Goal: Transaction & Acquisition: Purchase product/service

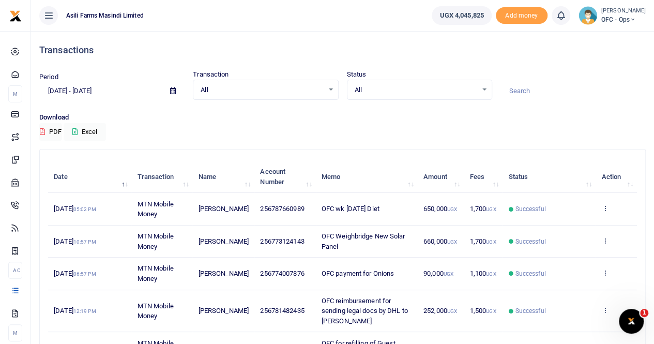
click at [620, 8] on small "[PERSON_NAME]" at bounding box center [623, 11] width 44 height 9
click at [601, 37] on link "Switch accounts" at bounding box center [605, 38] width 82 height 14
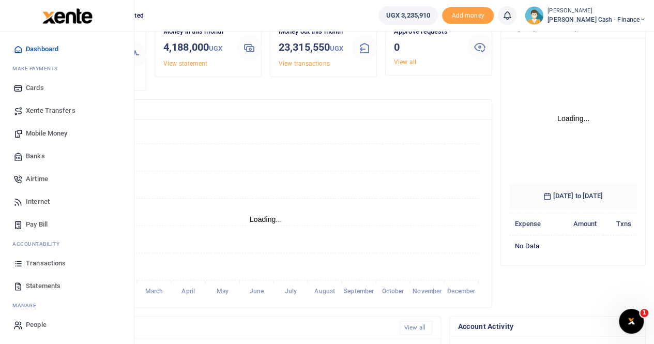
scroll to position [145, 120]
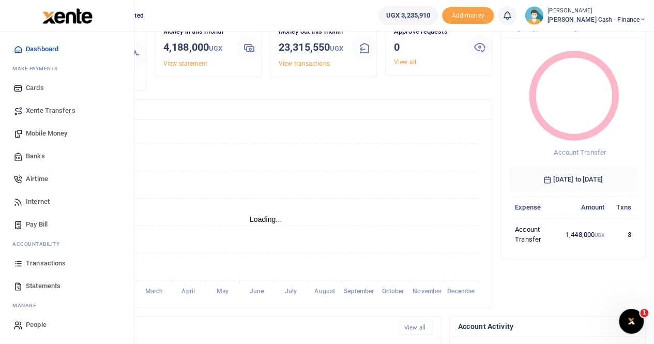
click at [45, 284] on span "Statements" at bounding box center [43, 286] width 35 height 10
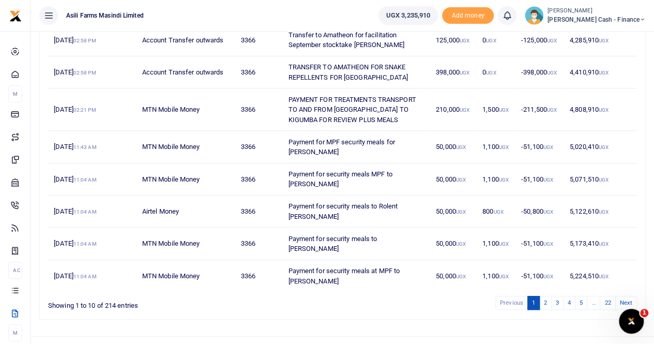
scroll to position [239, 0]
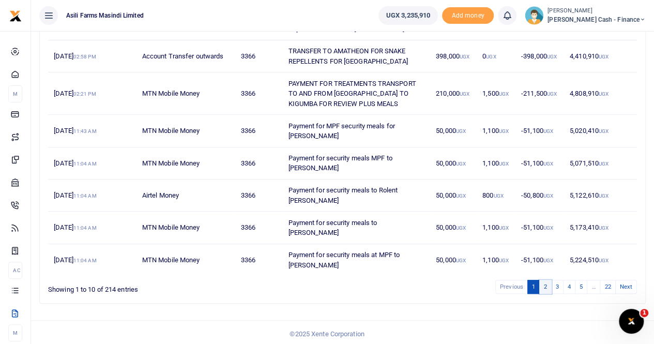
click at [548, 282] on link "2" at bounding box center [545, 287] width 12 height 14
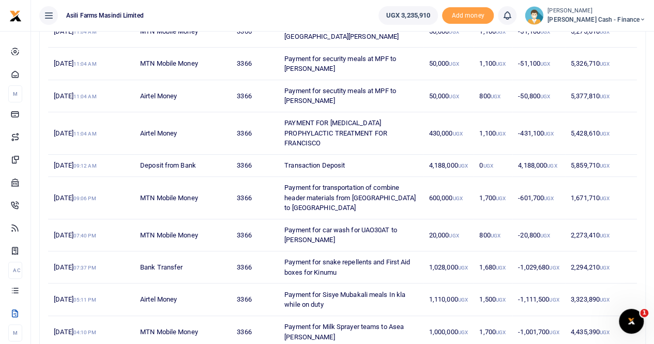
scroll to position [219, 0]
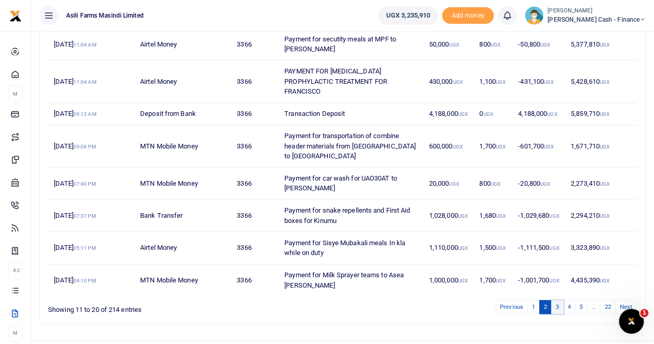
click at [559, 300] on link "3" at bounding box center [557, 307] width 12 height 14
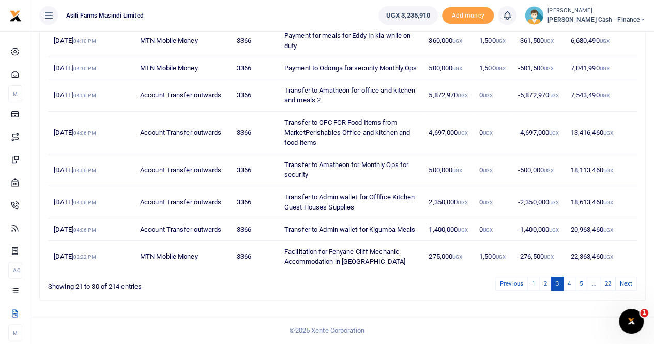
scroll to position [230, 0]
click at [571, 282] on link "4" at bounding box center [569, 284] width 12 height 14
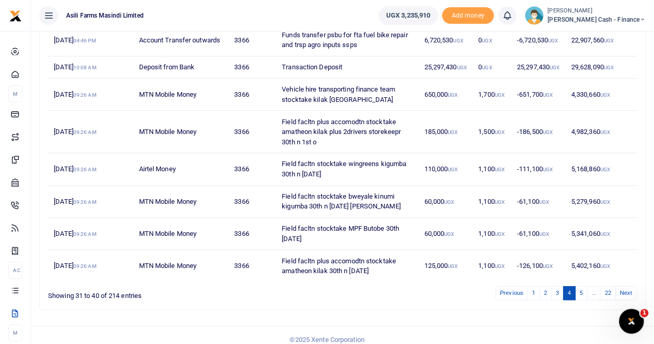
scroll to position [239, 0]
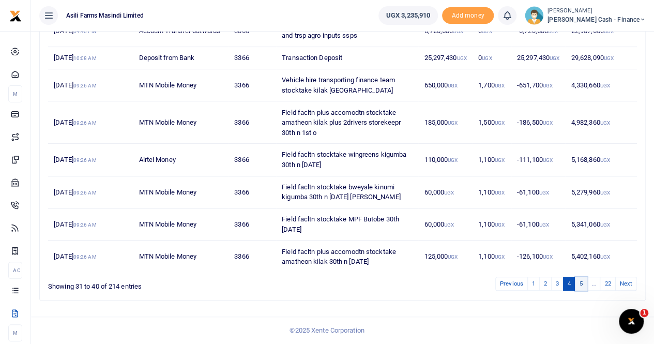
click at [580, 283] on link "5" at bounding box center [581, 284] width 12 height 14
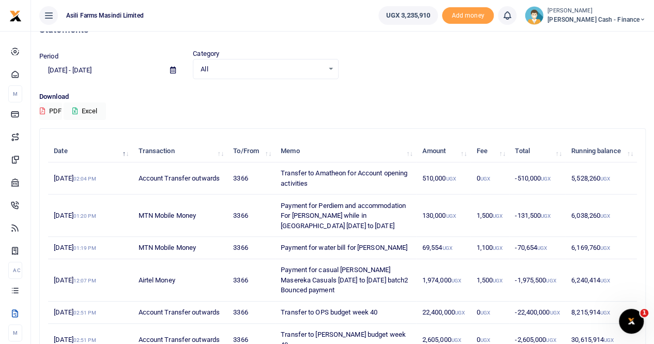
scroll to position [0, 0]
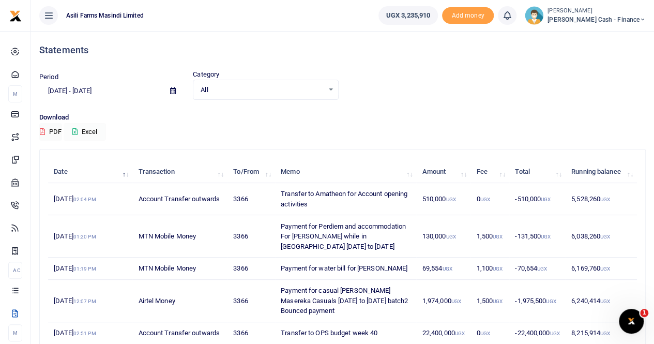
click at [96, 128] on button "Excel" at bounding box center [85, 132] width 42 height 18
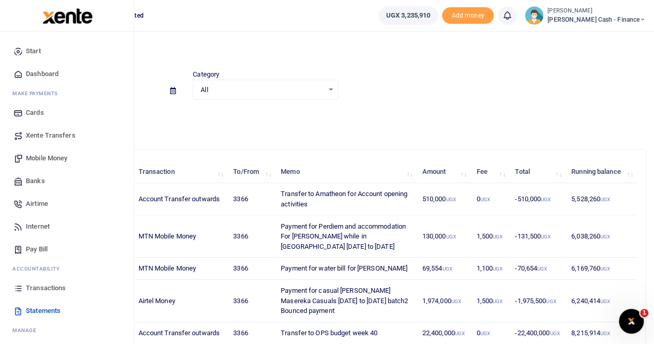
click at [60, 127] on link "Xente Transfers" at bounding box center [66, 135] width 117 height 23
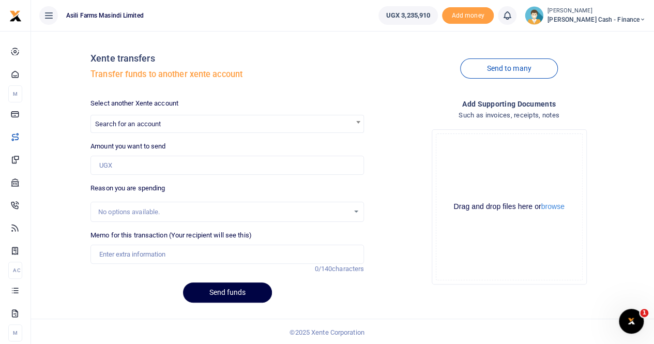
click at [114, 118] on span "Search for an account" at bounding box center [227, 123] width 272 height 16
click at [131, 144] on input "asi" at bounding box center [227, 143] width 268 height 16
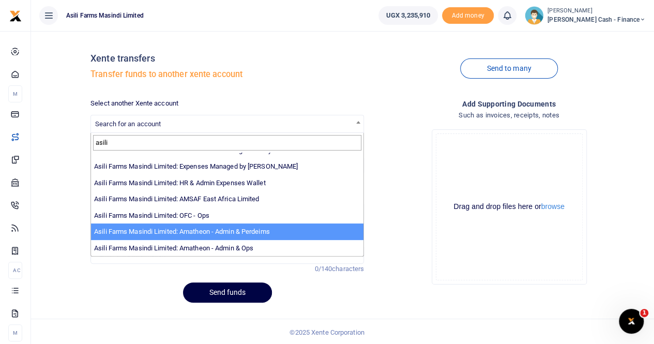
scroll to position [1, 0]
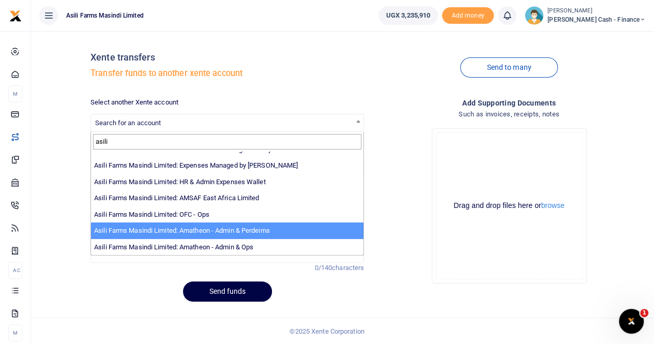
type input "asili"
select select "4039"
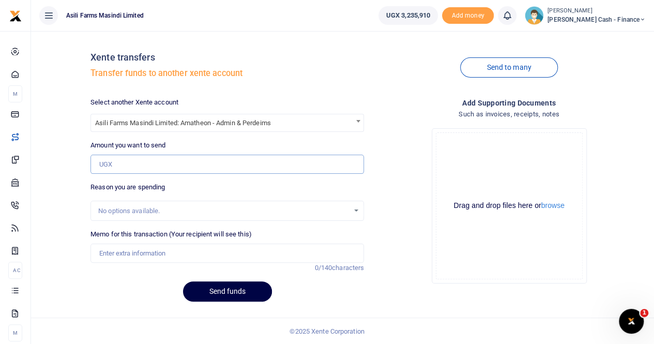
click at [128, 166] on input "Amount you want to send" at bounding box center [226, 165] width 273 height 20
paste input "Accomodation and Perdieme"
type input "Accomodation and Perdieme"
drag, startPoint x: 193, startPoint y: 165, endPoint x: 46, endPoint y: 167, distance: 146.8
click at [46, 167] on div "Xente transfers Transfer funds to another xente account Send to many Select ano…" at bounding box center [342, 173] width 615 height 271
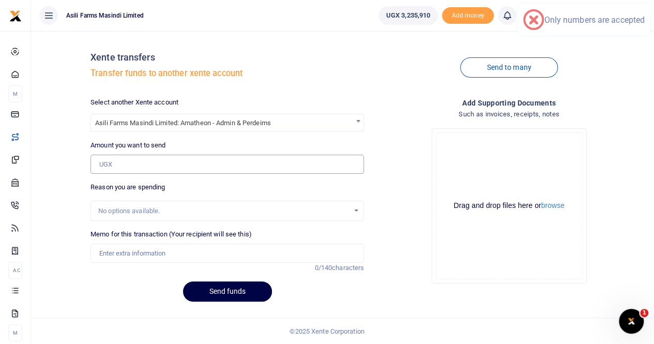
type input "0"
click at [106, 253] on input "Memo for this transaction (Your recipient will see this)" at bounding box center [226, 253] width 273 height 20
paste input "Accomodation and Perdieme"
click at [99, 255] on input "Accomodation and Perdieme" at bounding box center [226, 253] width 273 height 20
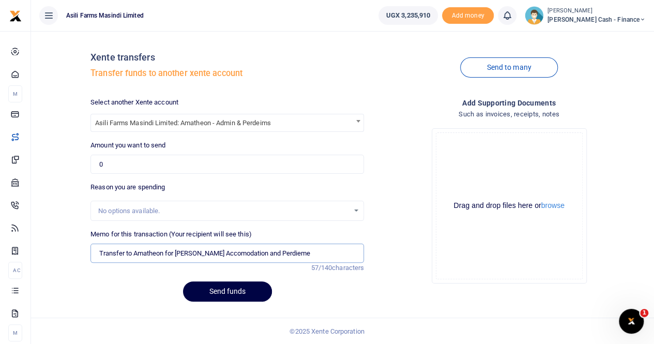
click at [292, 249] on input "Transfer to Amatheon for [PERSON_NAME] Accomodation and Perdieme" at bounding box center [226, 253] width 273 height 20
click at [296, 253] on input "Transfer to Amatheon for [PERSON_NAME] Accomodation and Perdieme" at bounding box center [226, 253] width 273 height 20
paste input "To engage Landlords on the issue of access road to [GEOGRAPHIC_DATA], [GEOGRAPH…"
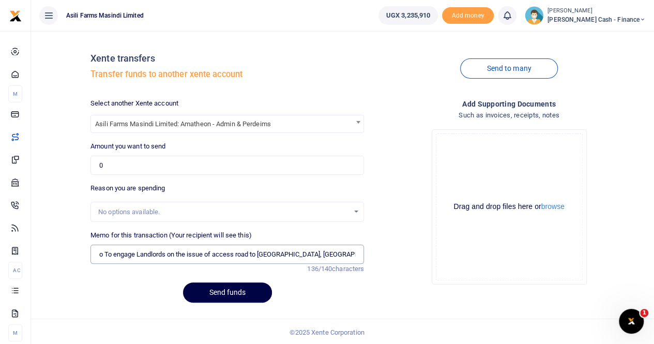
scroll to position [0, 0]
click at [112, 253] on input "Transfer to Amatheon for [PERSON_NAME] and Perdieme to To engage Landlords on t…" at bounding box center [226, 255] width 273 height 20
click at [114, 254] on input "Transfer to Amatheon for [PERSON_NAME] and Perdieme to To engage Landlords on t…" at bounding box center [226, 255] width 273 height 20
click at [128, 251] on input "Transfer to Amatheon for [PERSON_NAME] and Perdiem to To engage Landlords on th…" at bounding box center [226, 255] width 273 height 20
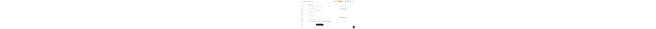
scroll to position [0, 163]
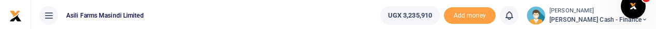
type input "Transfer to Amatheon for [PERSON_NAME] and Perdiem to to engage Landlords on th…"
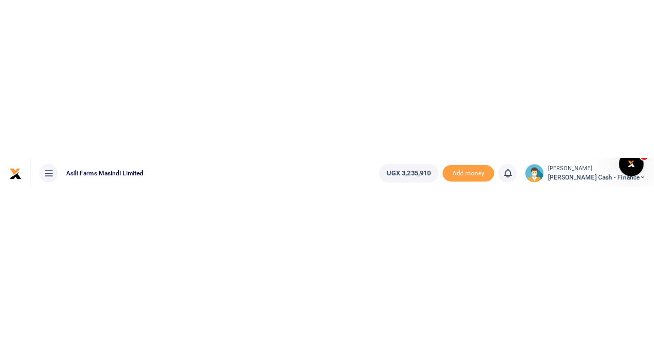
scroll to position [0, 0]
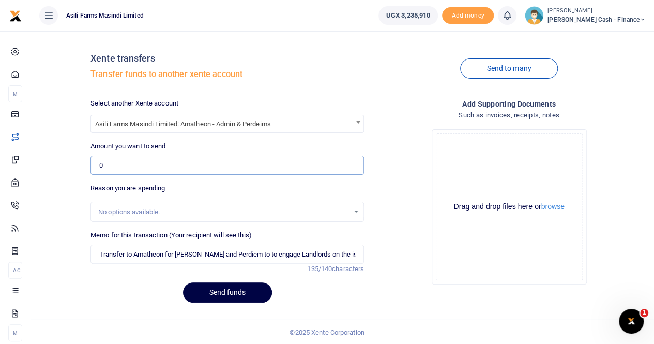
click at [141, 169] on input "0" at bounding box center [226, 166] width 273 height 20
paste input "190,000"
type input "190,000"
click at [561, 209] on button "browse" at bounding box center [552, 207] width 23 height 8
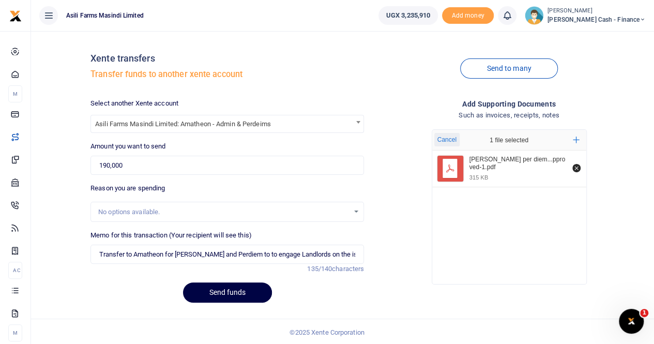
scroll to position [1, 0]
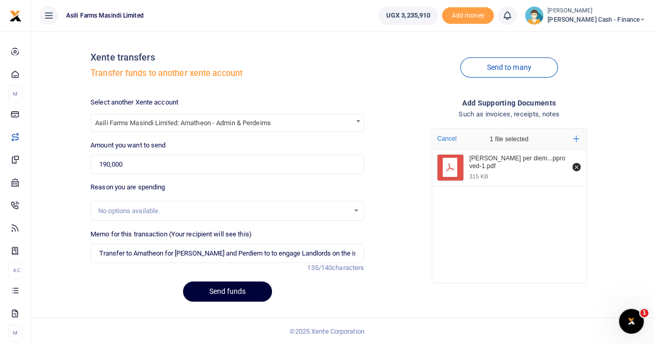
click at [229, 285] on button "Send funds" at bounding box center [227, 291] width 89 height 20
